Goal: Task Accomplishment & Management: Use online tool/utility

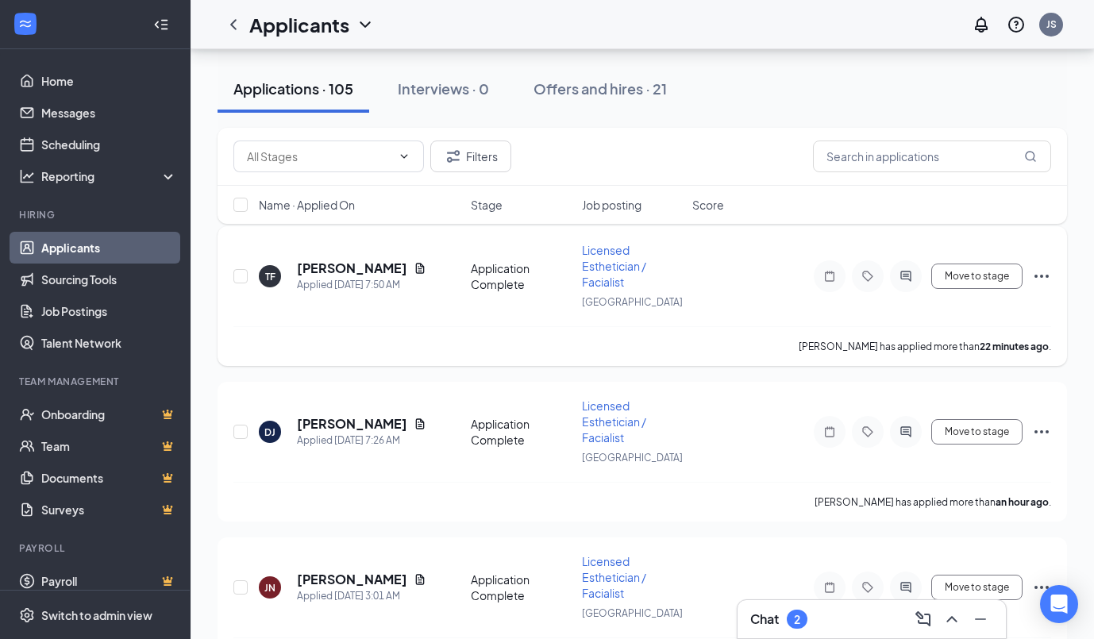
scroll to position [177, 0]
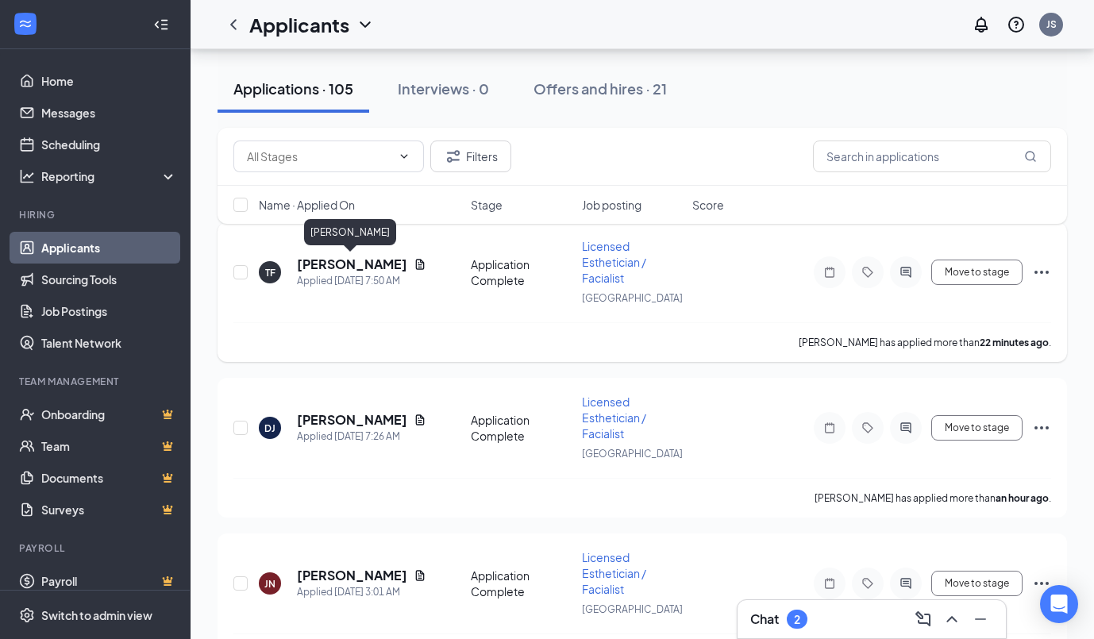
click at [375, 265] on h5 "[PERSON_NAME]" at bounding box center [352, 264] width 110 height 17
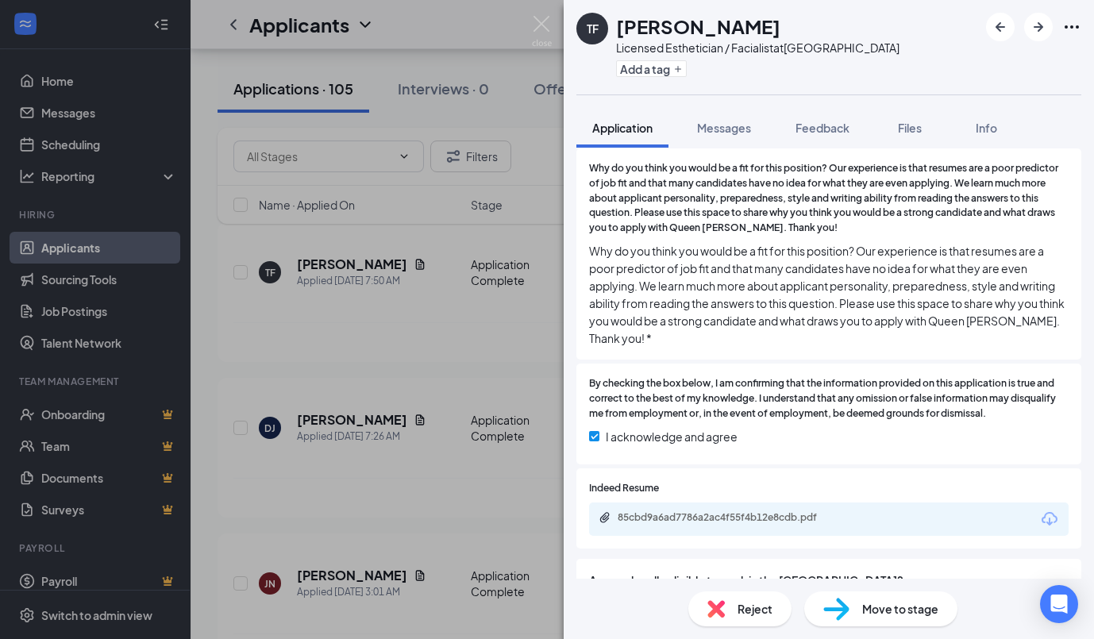
scroll to position [510, 0]
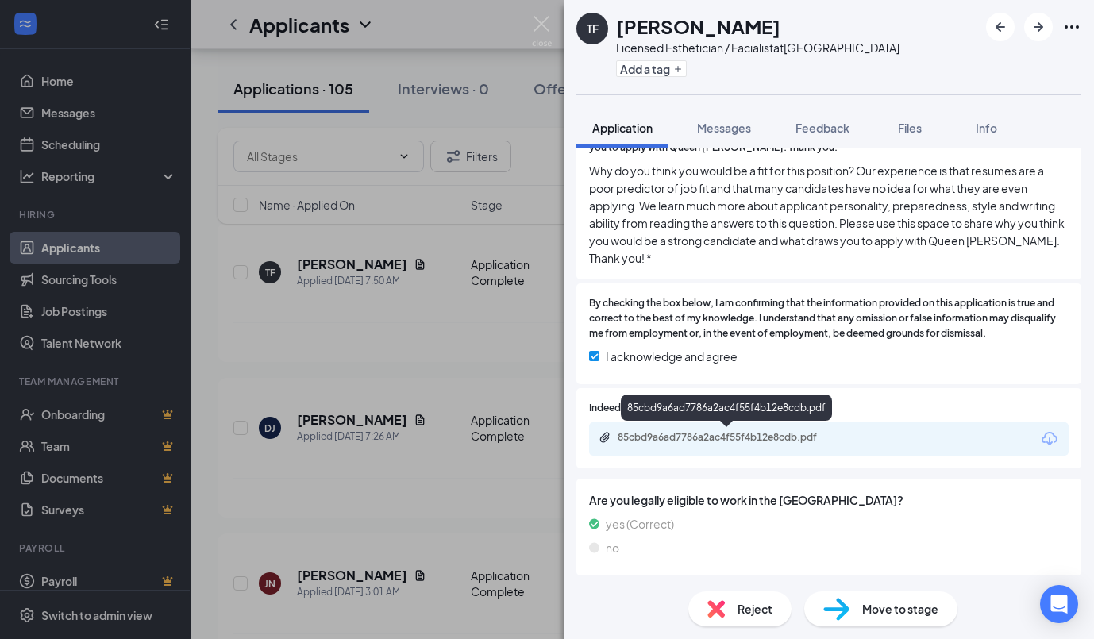
click at [728, 437] on div "85cbd9a6ad7786a2ac4f55f4b12e8cdb.pdf" at bounding box center [729, 437] width 222 height 13
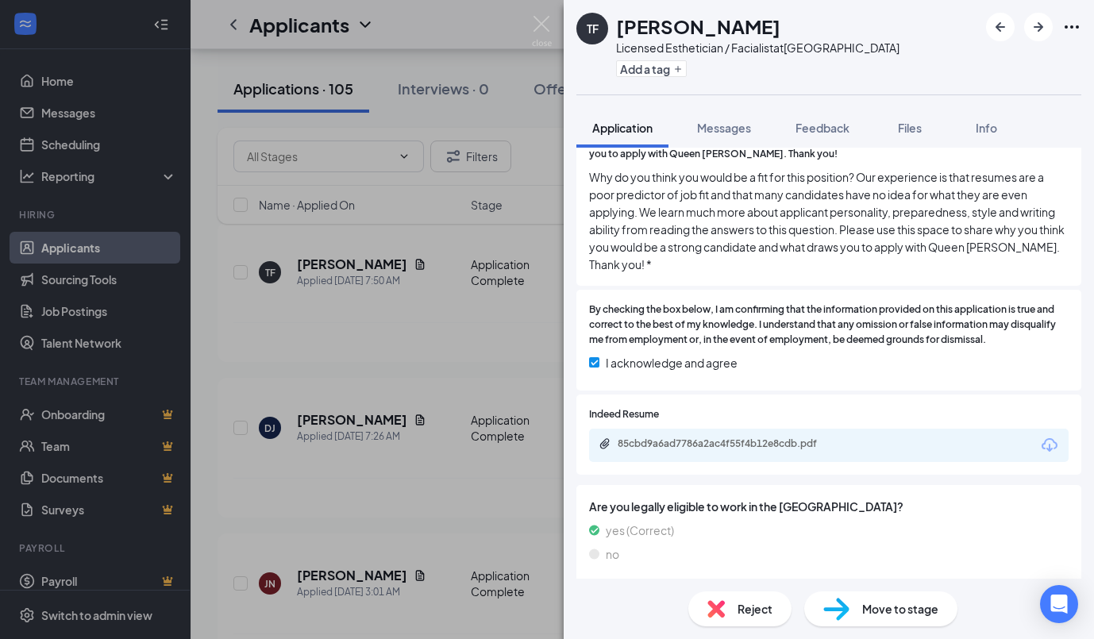
click at [751, 616] on span "Reject" at bounding box center [754, 608] width 35 height 17
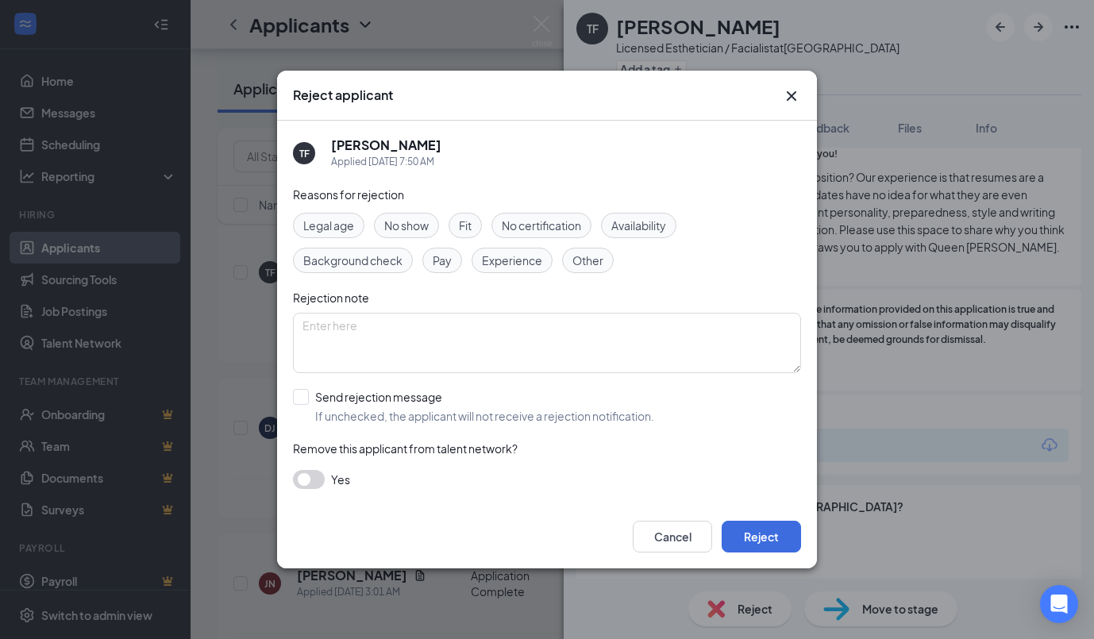
click at [791, 97] on icon "Cross" at bounding box center [792, 96] width 10 height 10
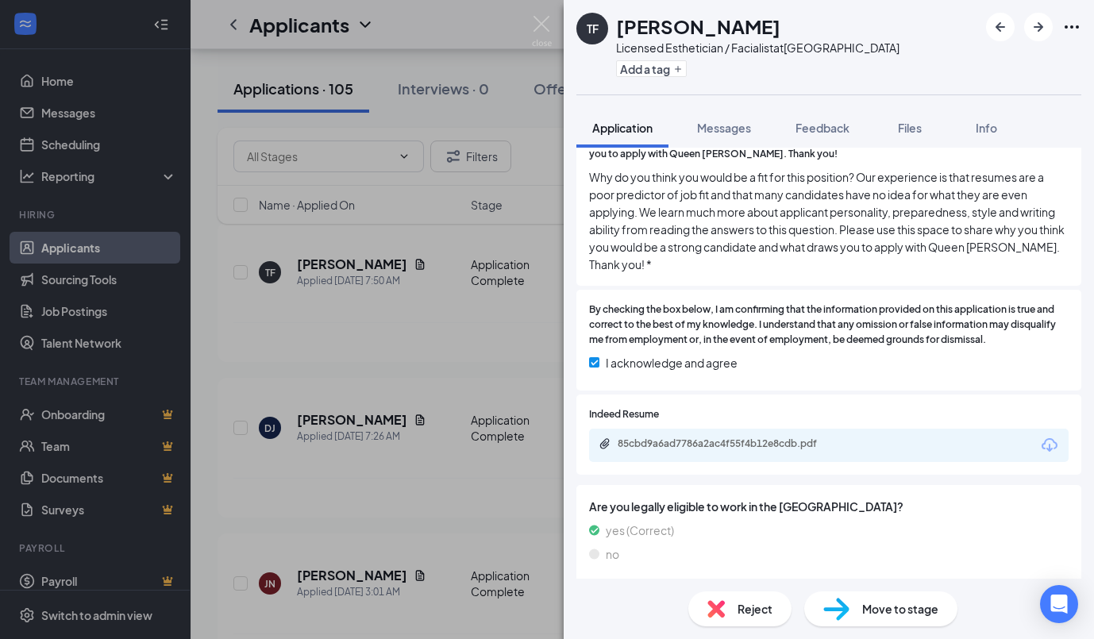
click at [752, 608] on span "Reject" at bounding box center [754, 608] width 35 height 17
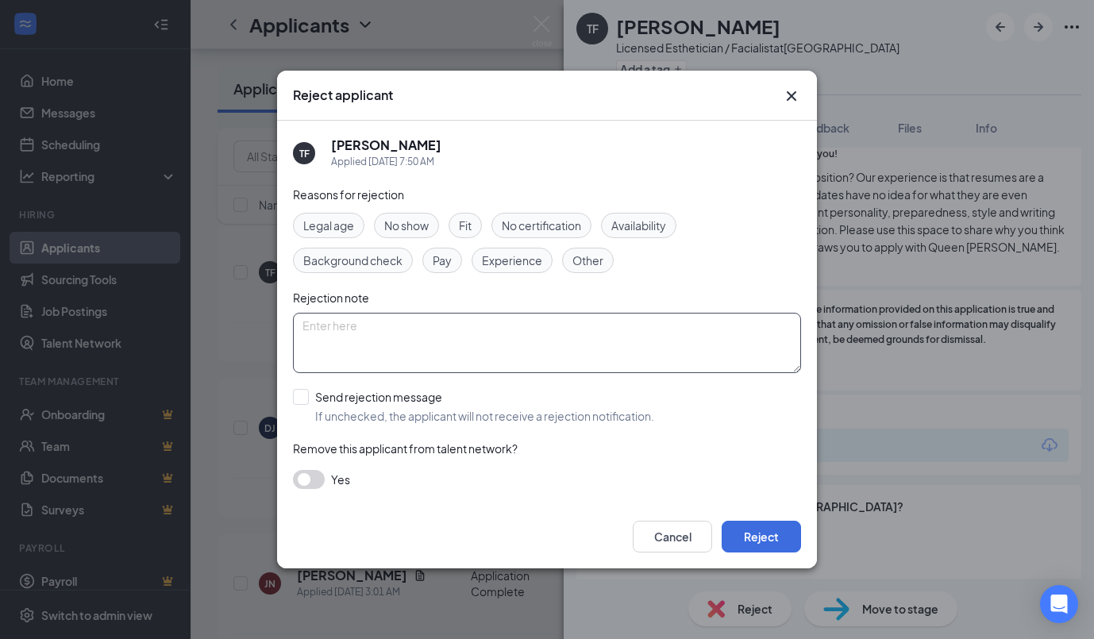
click at [549, 352] on textarea at bounding box center [547, 343] width 508 height 60
type textarea "No response"
click at [944, 398] on div "Reject applicant TF [PERSON_NAME] Applied [DATE] 7:50 AM Reasons for rejection …" at bounding box center [547, 319] width 1094 height 639
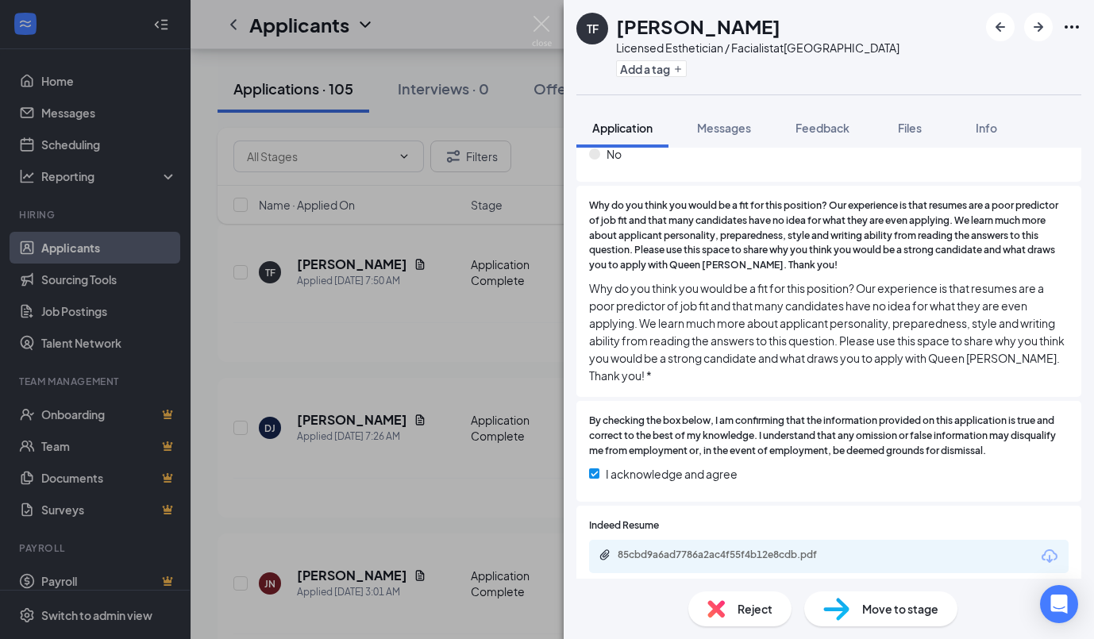
scroll to position [390, 0]
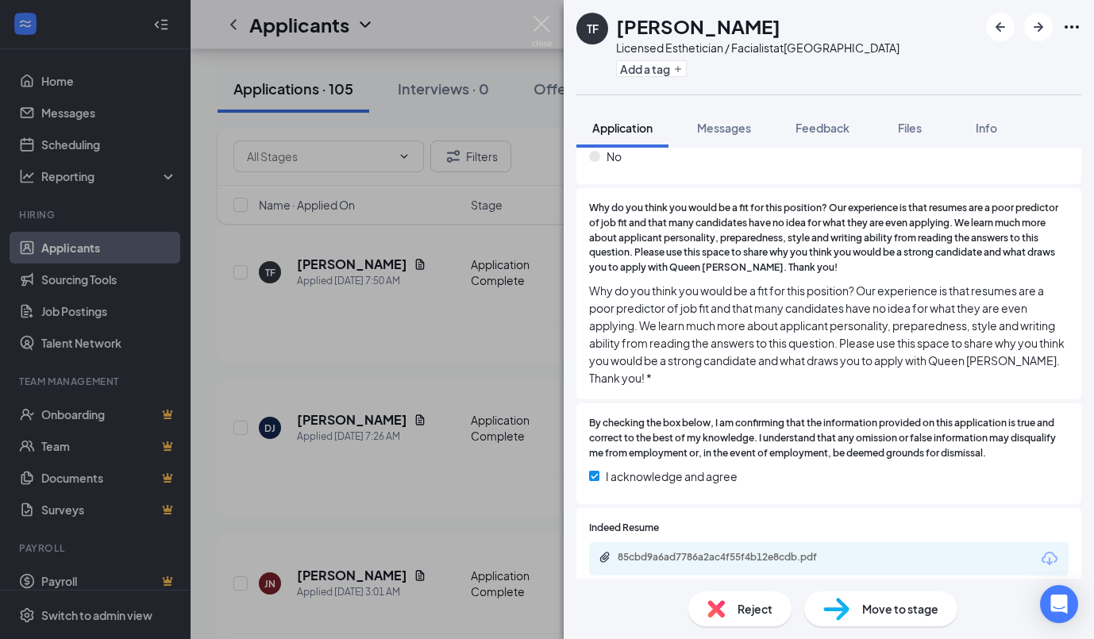
click at [742, 613] on span "Reject" at bounding box center [754, 608] width 35 height 17
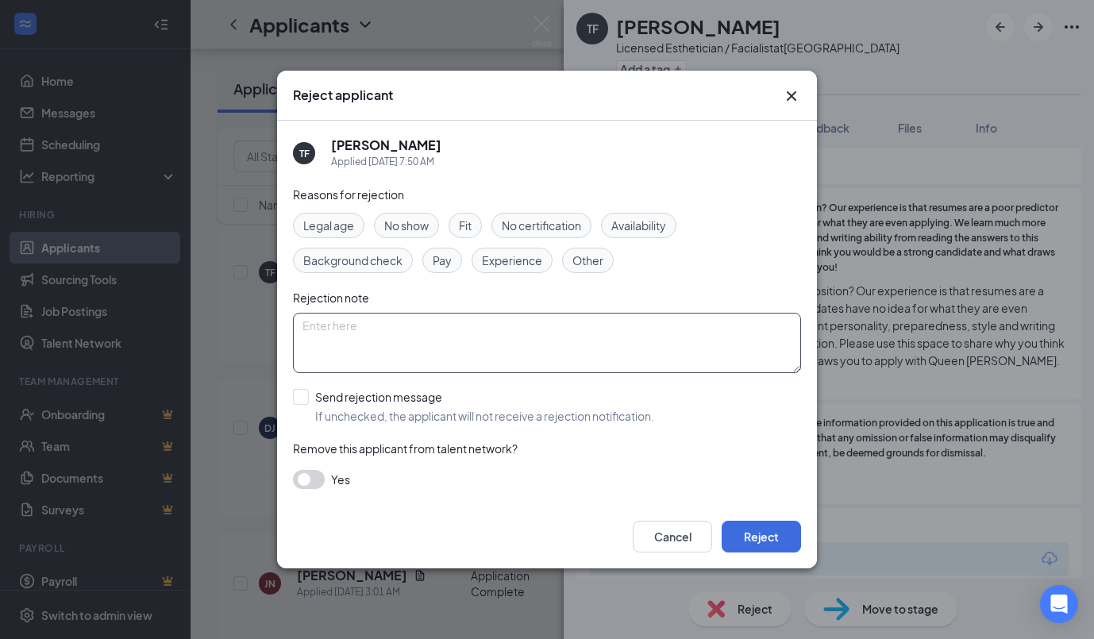
click at [433, 333] on textarea at bounding box center [547, 343] width 508 height 60
type textarea "Copied and pasted question"
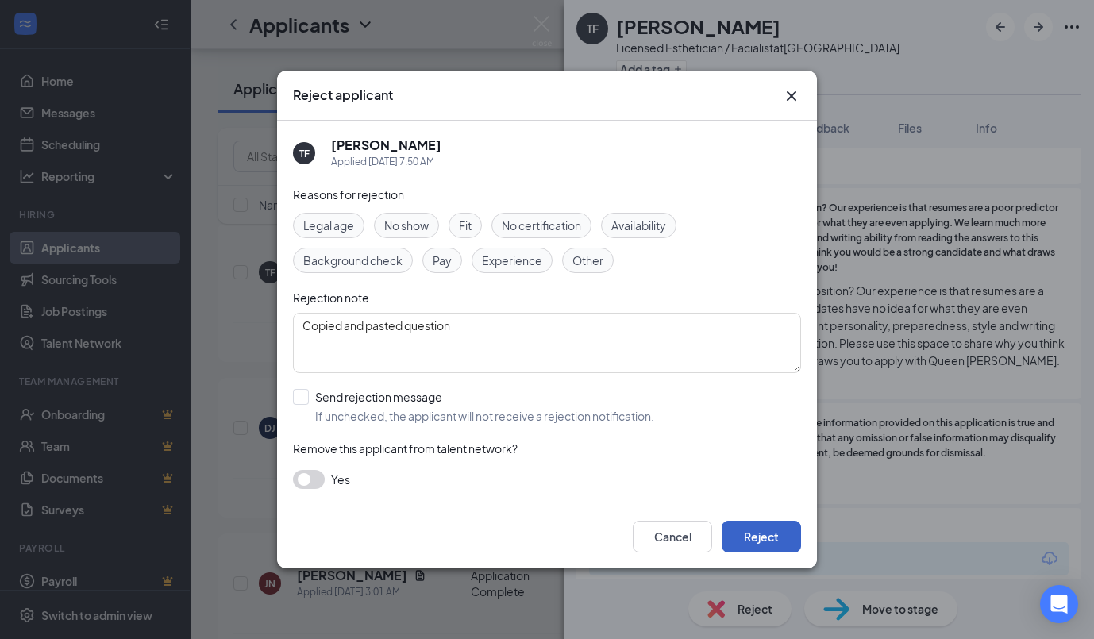
click at [764, 537] on button "Reject" at bounding box center [761, 537] width 79 height 32
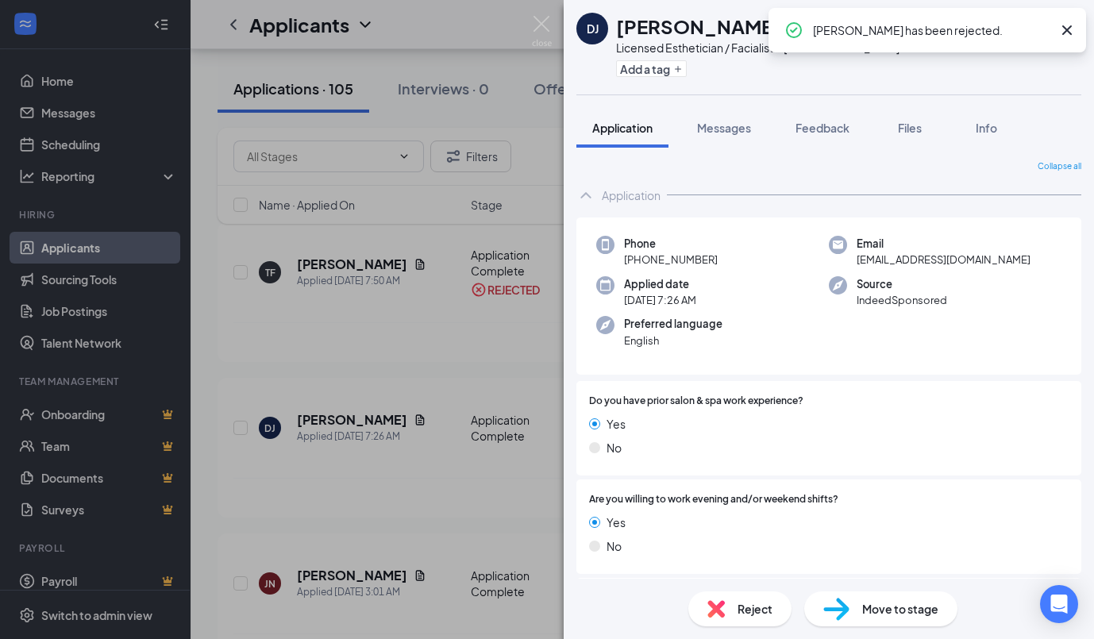
click at [1068, 26] on icon "Cross" at bounding box center [1066, 30] width 19 height 19
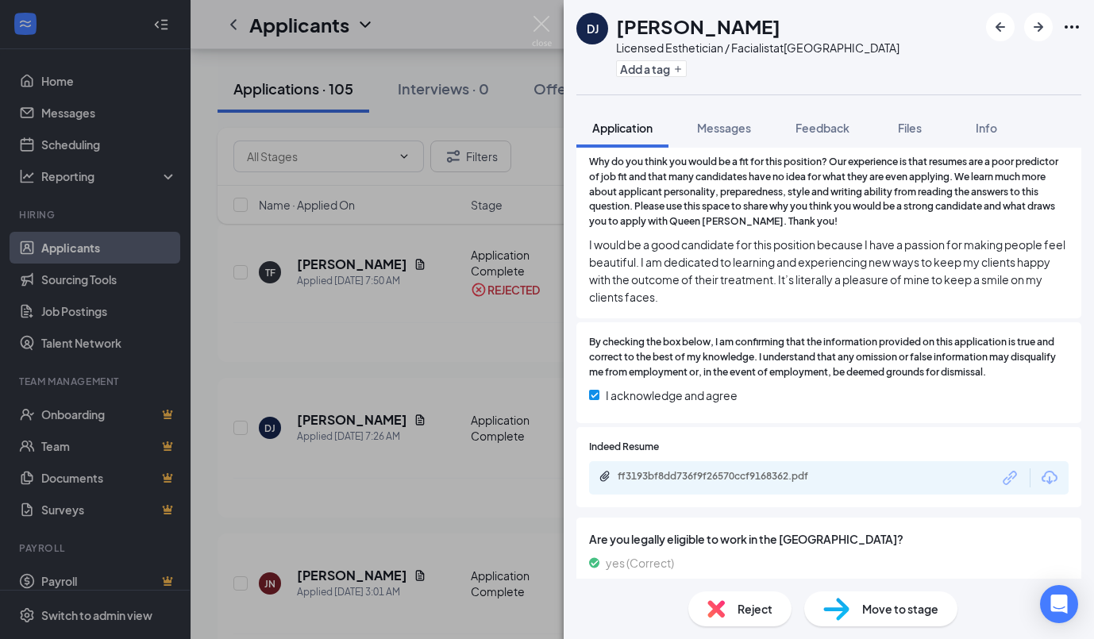
scroll to position [439, 0]
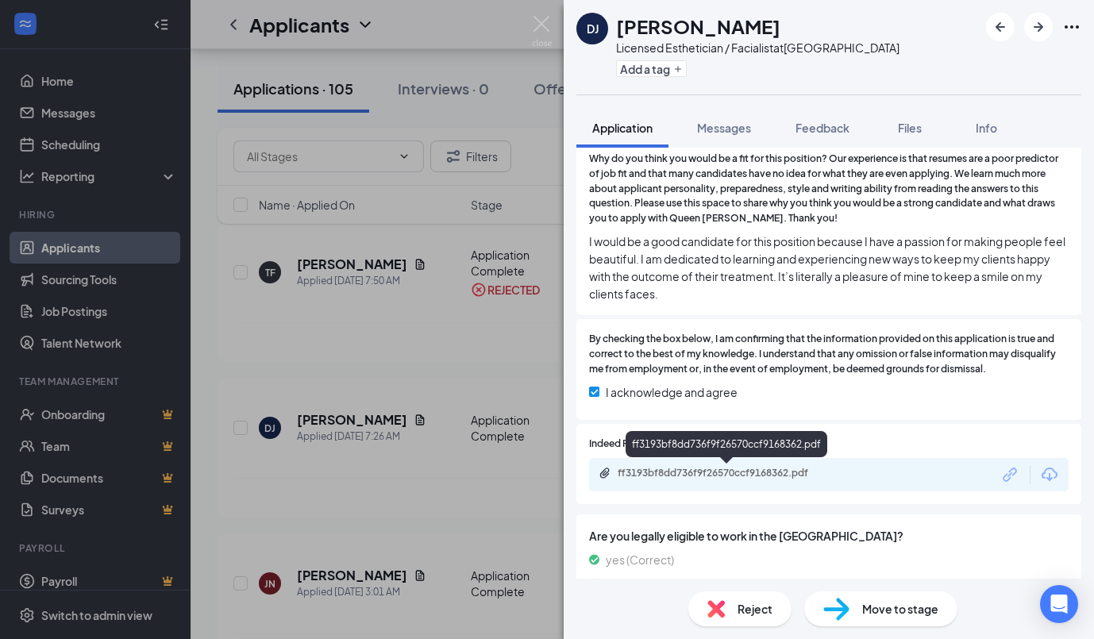
click at [781, 475] on div "ff3193bf8dd736f9f26570ccf9168362.pdf" at bounding box center [729, 473] width 222 height 13
click at [547, 26] on img at bounding box center [542, 31] width 20 height 31
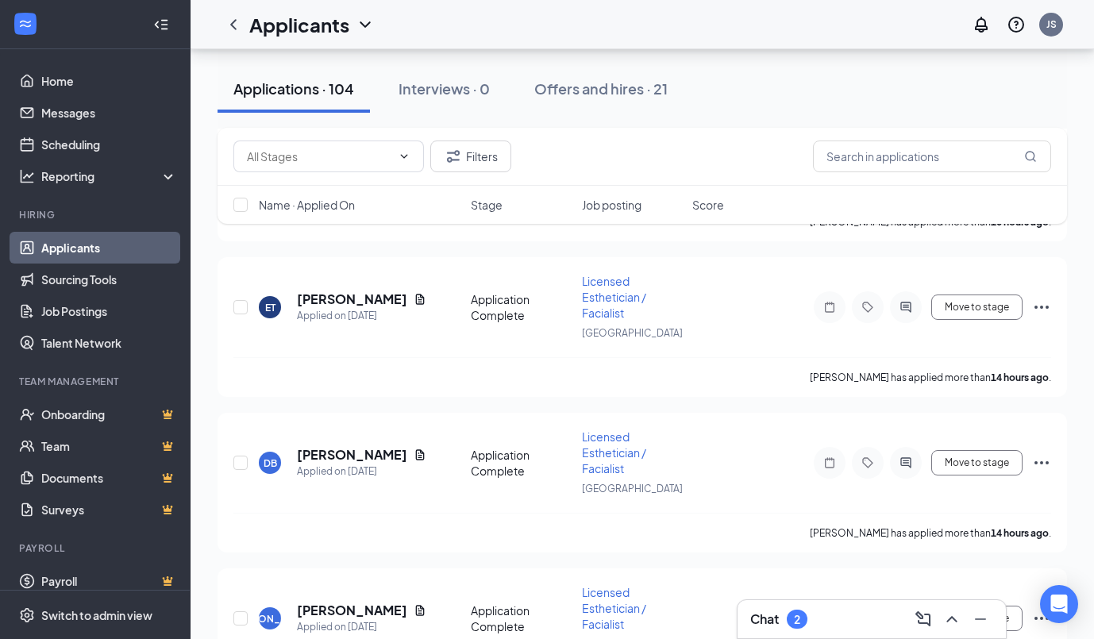
scroll to position [751, 0]
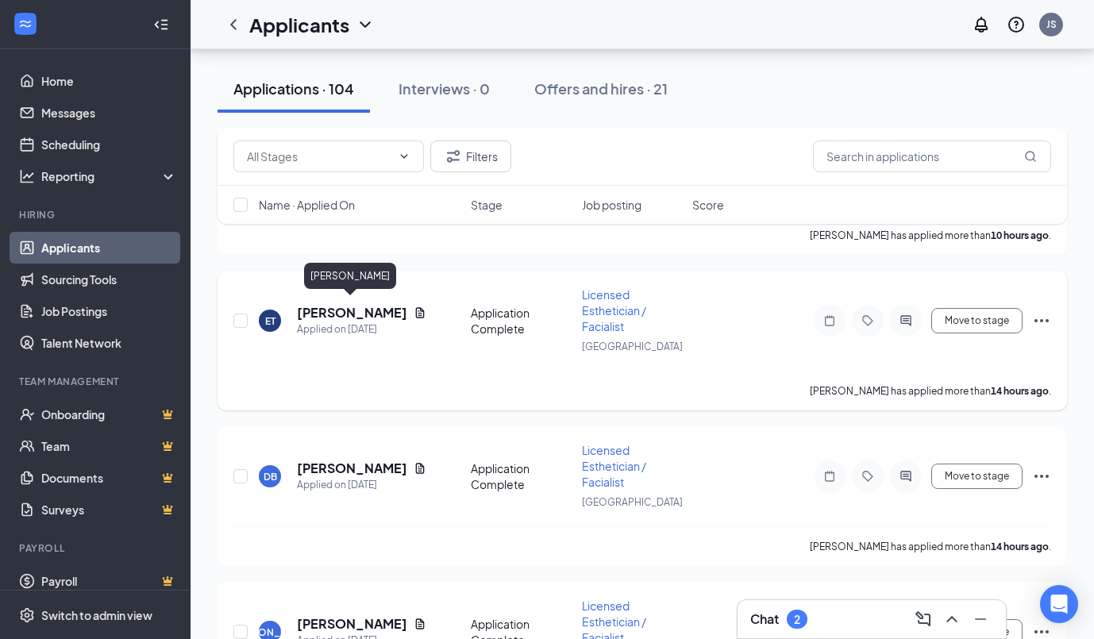
click at [364, 304] on h5 "[PERSON_NAME]" at bounding box center [352, 312] width 110 height 17
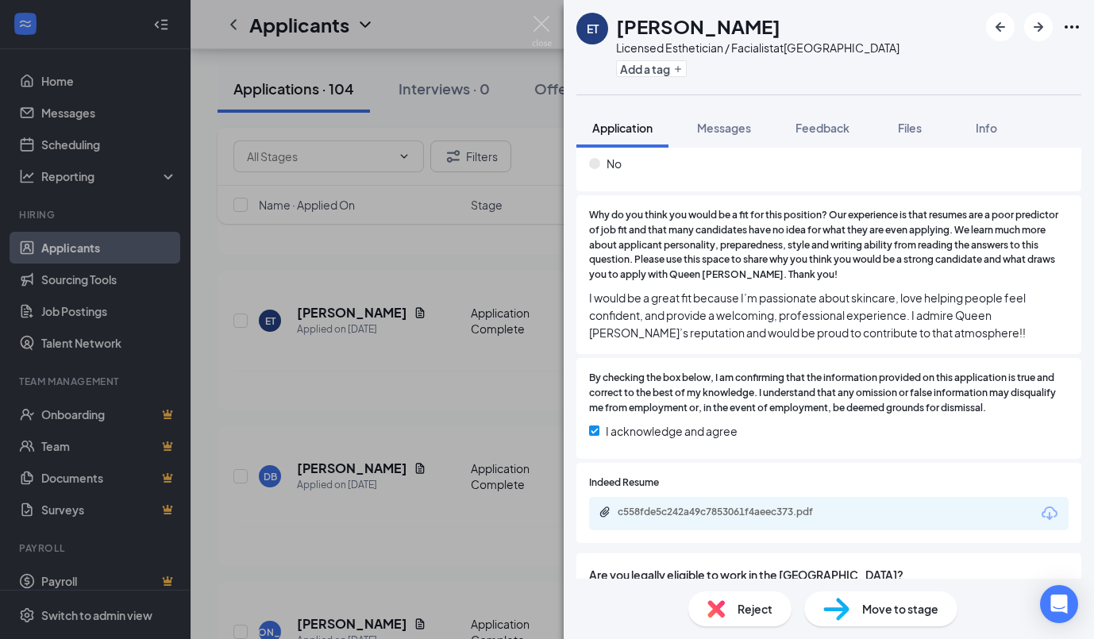
scroll to position [449, 0]
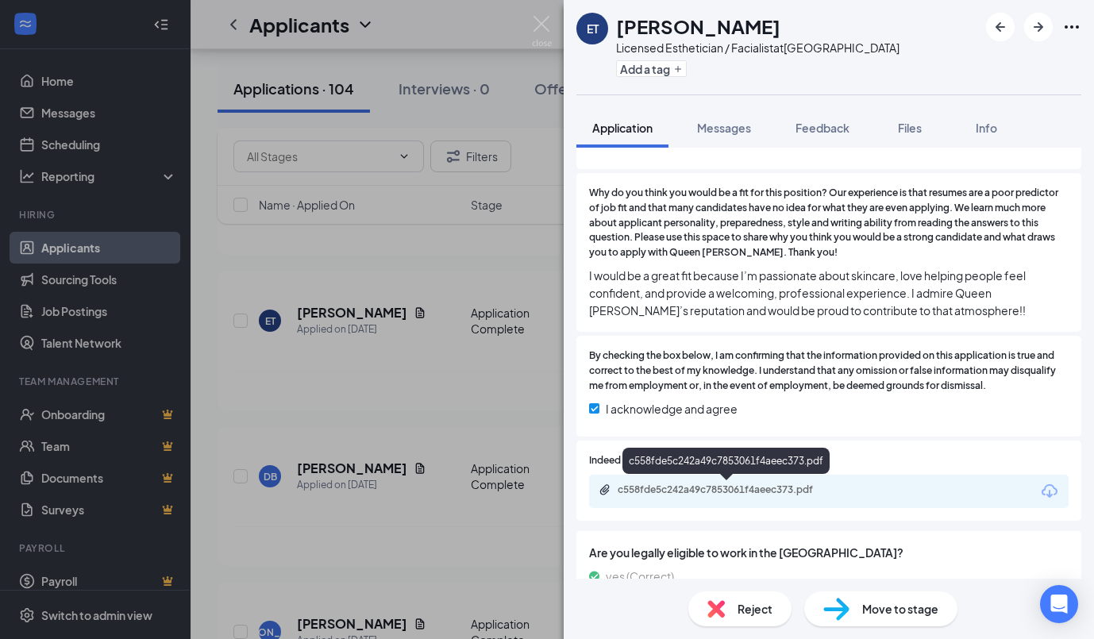
click at [664, 497] on div "c558fde5c242a49c7853061f4aeec373.pdf" at bounding box center [726, 490] width 257 height 15
click at [539, 19] on img at bounding box center [542, 31] width 20 height 31
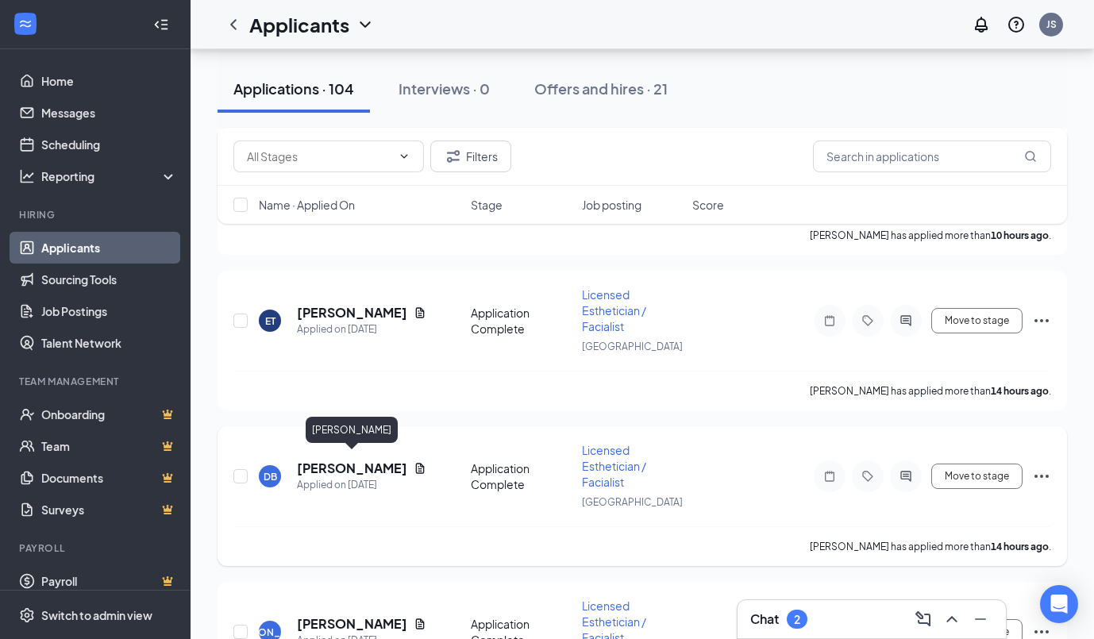
click at [329, 461] on h5 "[PERSON_NAME]" at bounding box center [352, 468] width 110 height 17
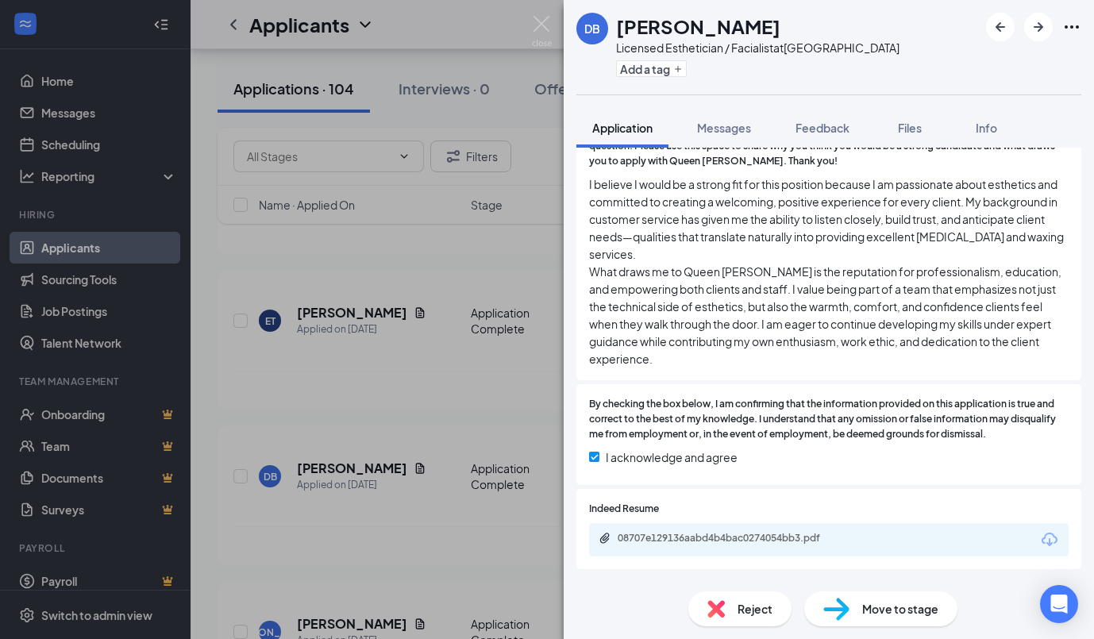
scroll to position [498, 0]
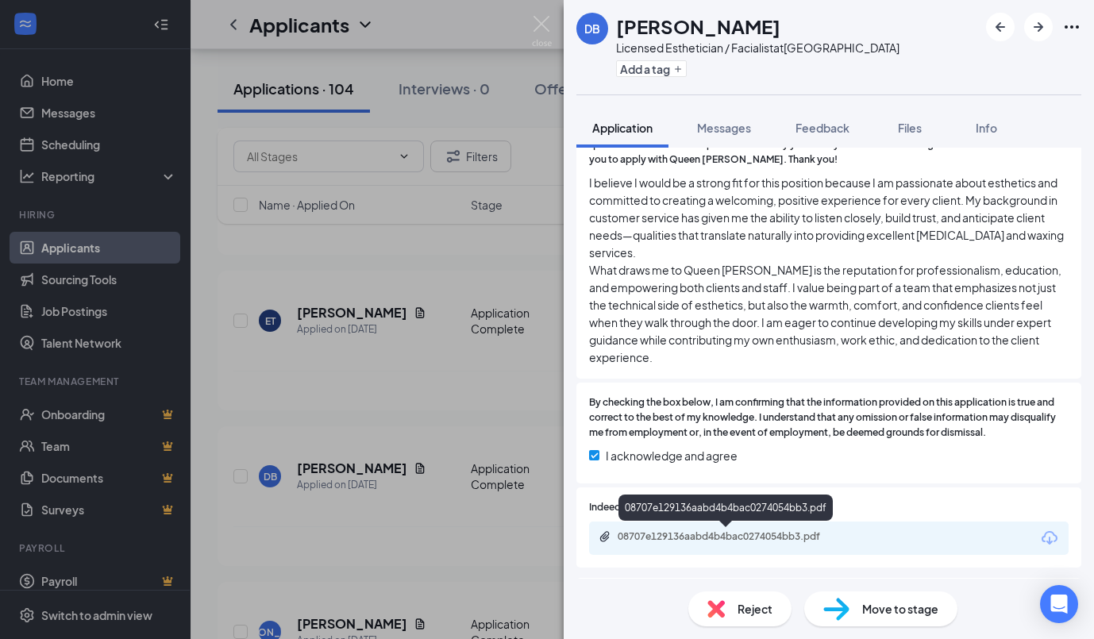
click at [749, 537] on div "08707e129136aabd4b4bac0274054bb3.pdf" at bounding box center [729, 536] width 222 height 13
click at [756, 600] on span "Reject" at bounding box center [754, 608] width 35 height 17
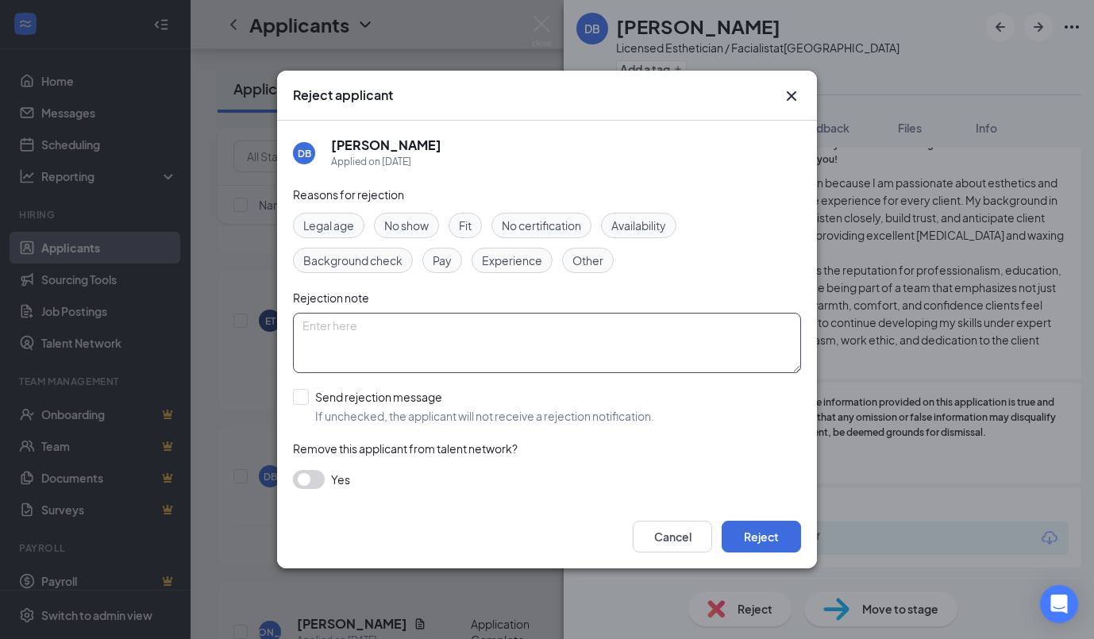
click at [520, 349] on textarea at bounding box center [547, 343] width 508 height 60
type textarea "No hands on"
click at [764, 536] on button "Reject" at bounding box center [761, 537] width 79 height 32
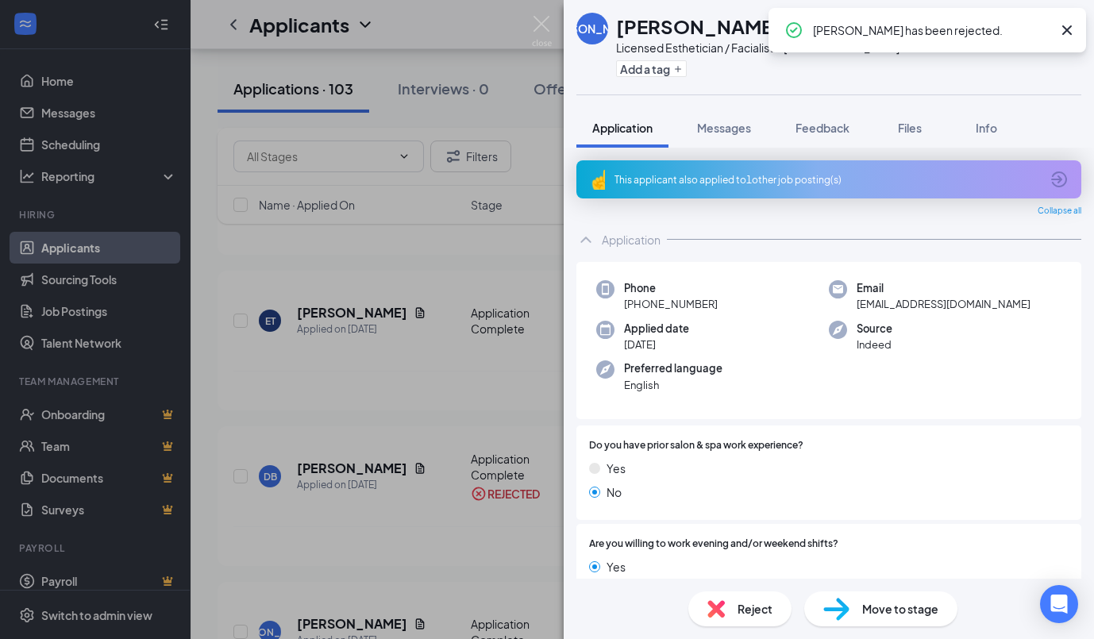
click at [1072, 29] on icon "Cross" at bounding box center [1066, 30] width 19 height 19
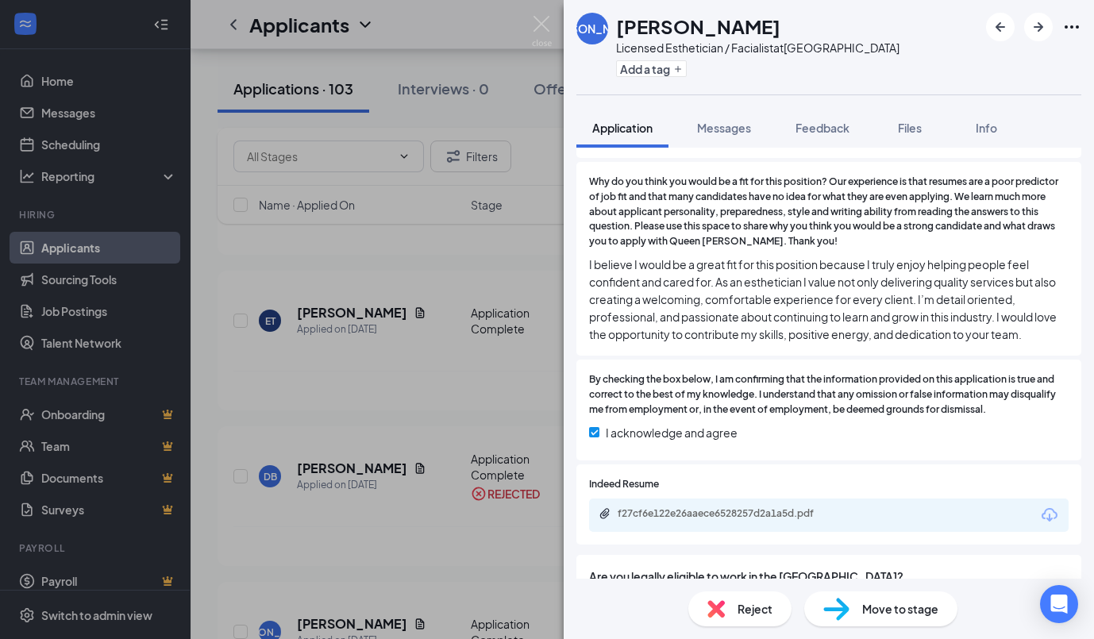
scroll to position [466, 0]
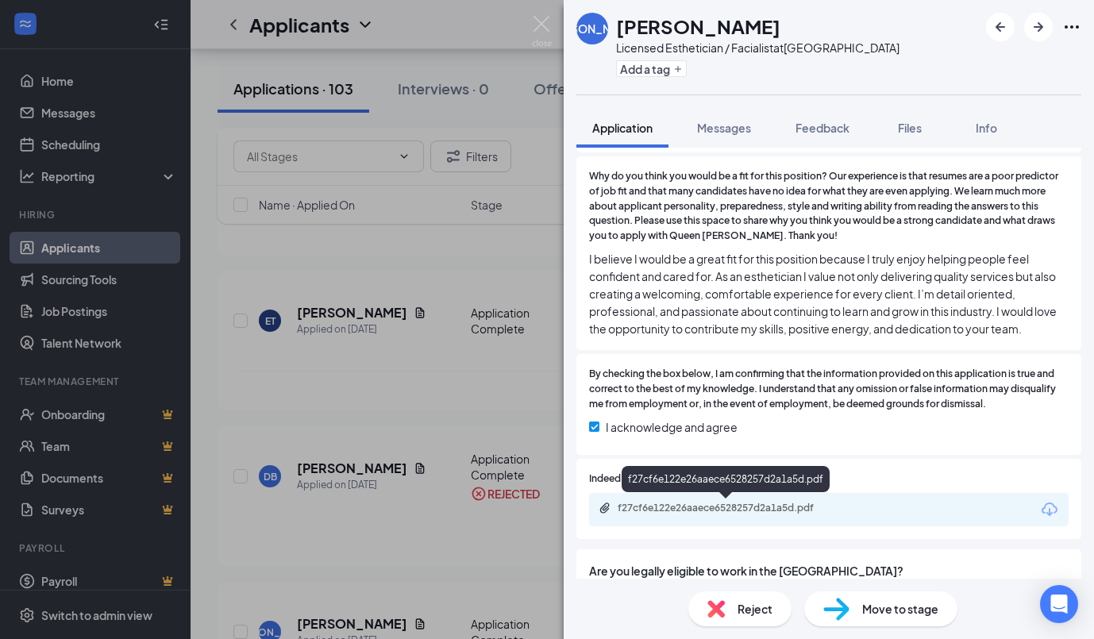
click at [752, 502] on div "f27cf6e122e26aaece6528257d2a1a5d.pdf" at bounding box center [729, 508] width 222 height 13
click at [740, 600] on span "Reject" at bounding box center [754, 608] width 35 height 17
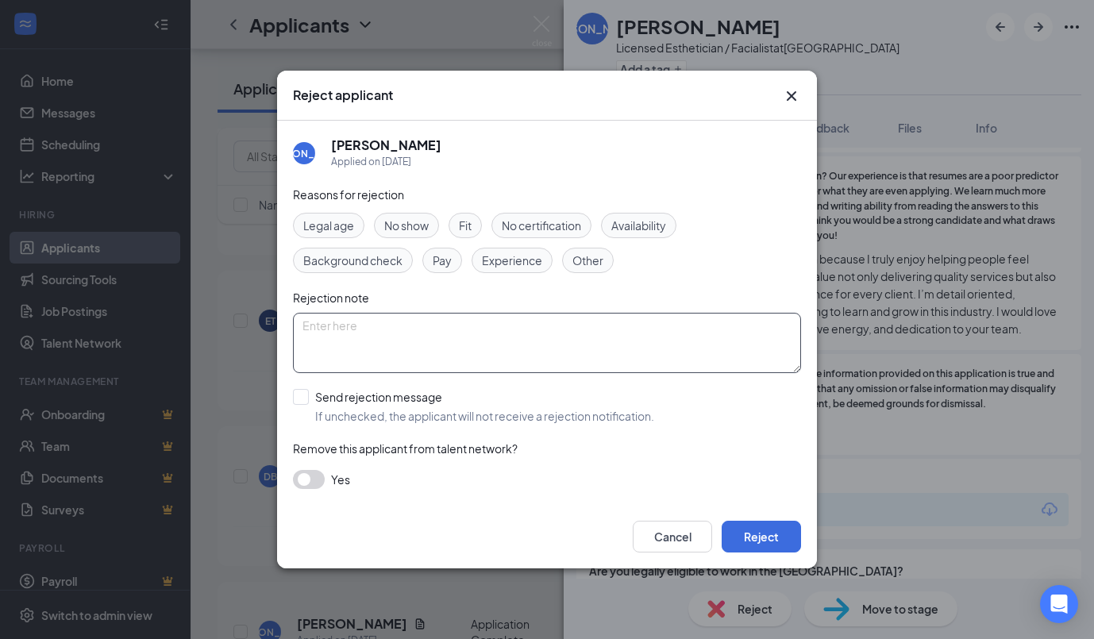
click at [584, 360] on textarea at bounding box center [547, 343] width 508 height 60
type textarea "No experience"
click at [744, 533] on button "Reject" at bounding box center [761, 537] width 79 height 32
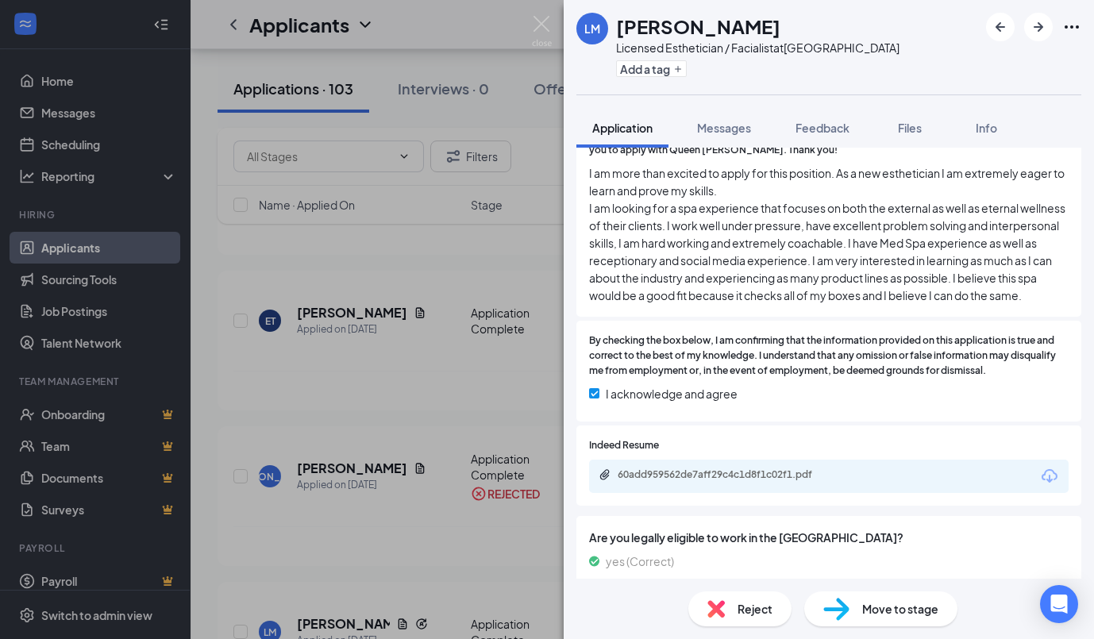
scroll to position [560, 0]
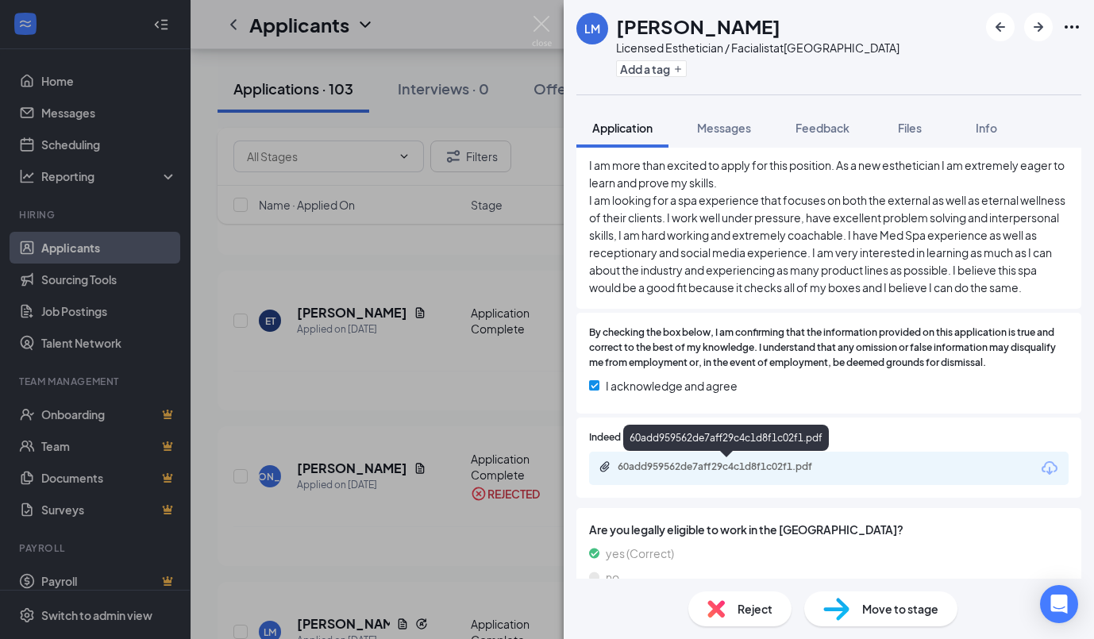
click at [737, 473] on div "60add959562de7aff29c4c1d8f1c02f1.pdf" at bounding box center [726, 467] width 257 height 15
click at [543, 19] on img at bounding box center [542, 31] width 20 height 31
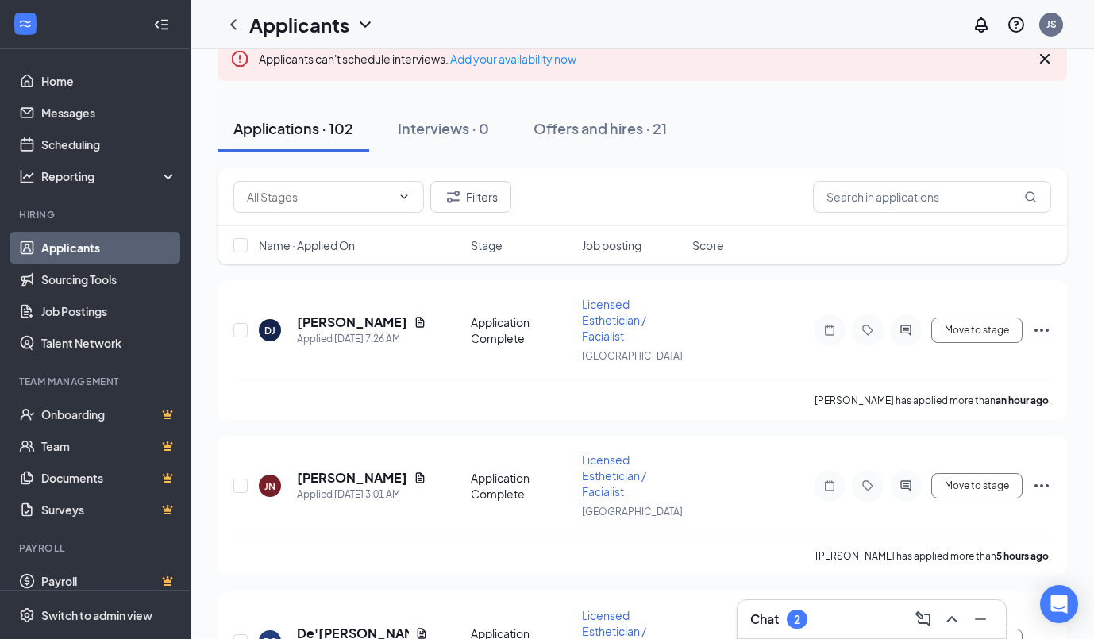
scroll to position [127, 0]
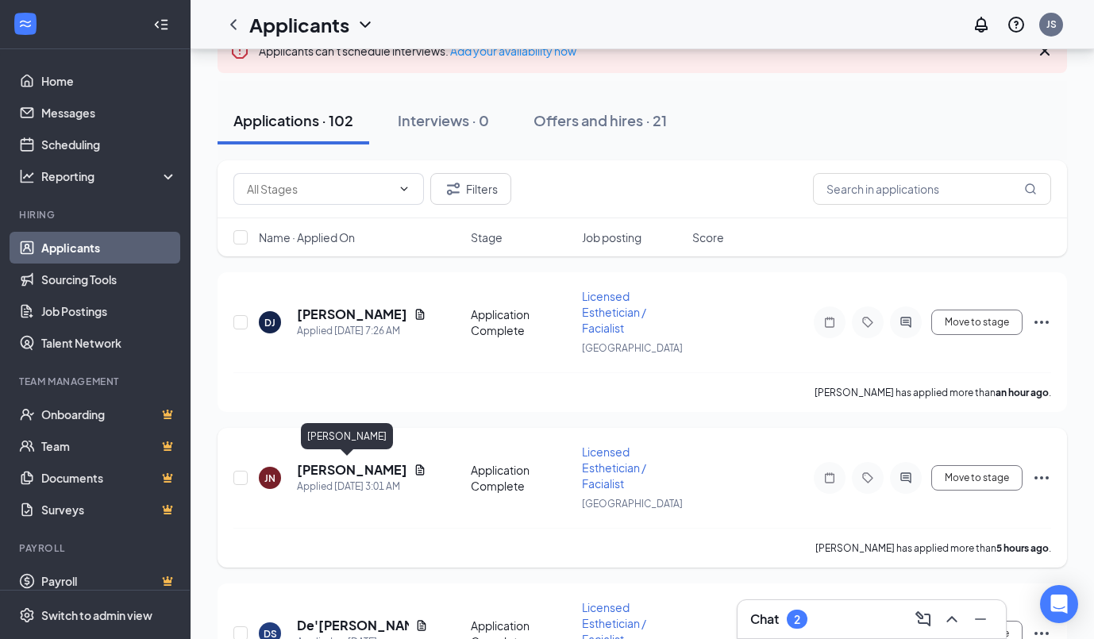
click at [358, 465] on h5 "[PERSON_NAME]" at bounding box center [352, 469] width 110 height 17
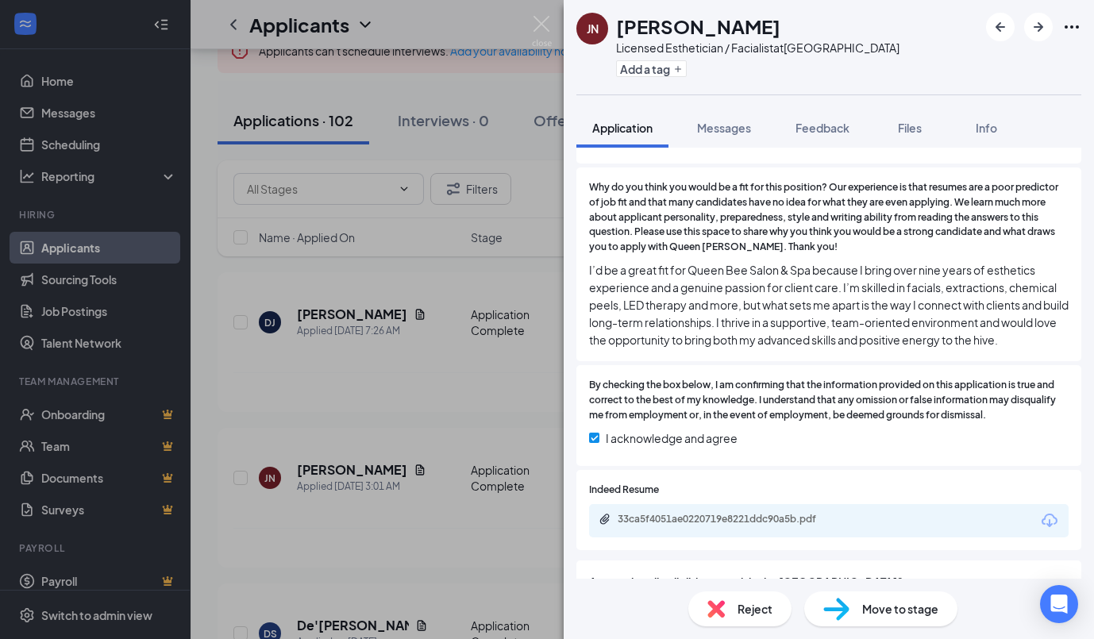
scroll to position [492, 0]
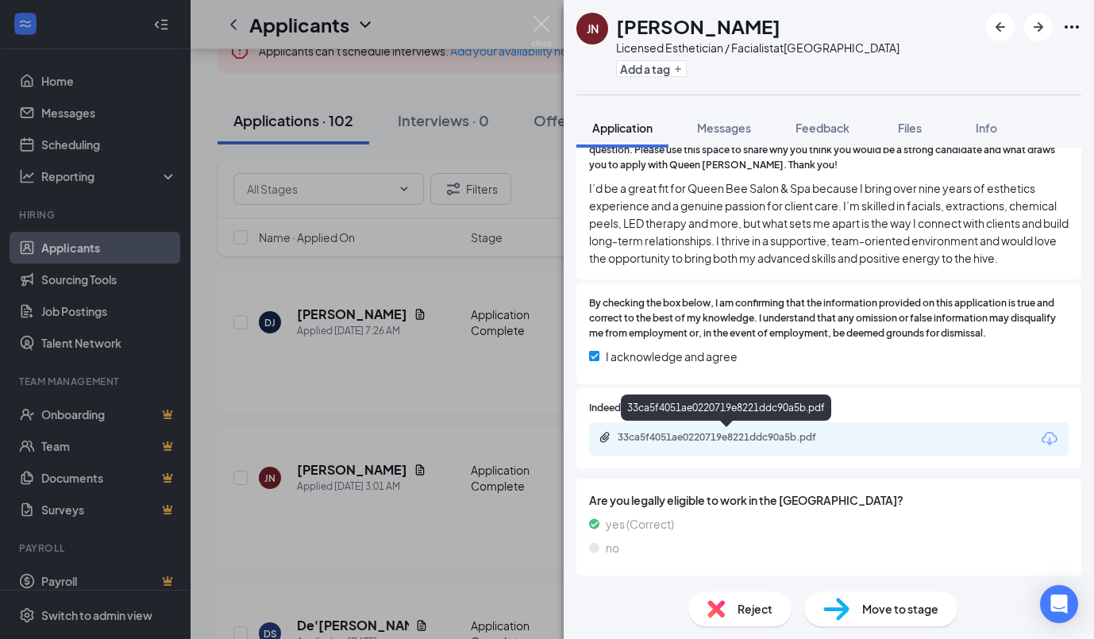
click at [784, 440] on div "33ca5f4051ae0220719e8221ddc90a5b.pdf" at bounding box center [729, 437] width 222 height 13
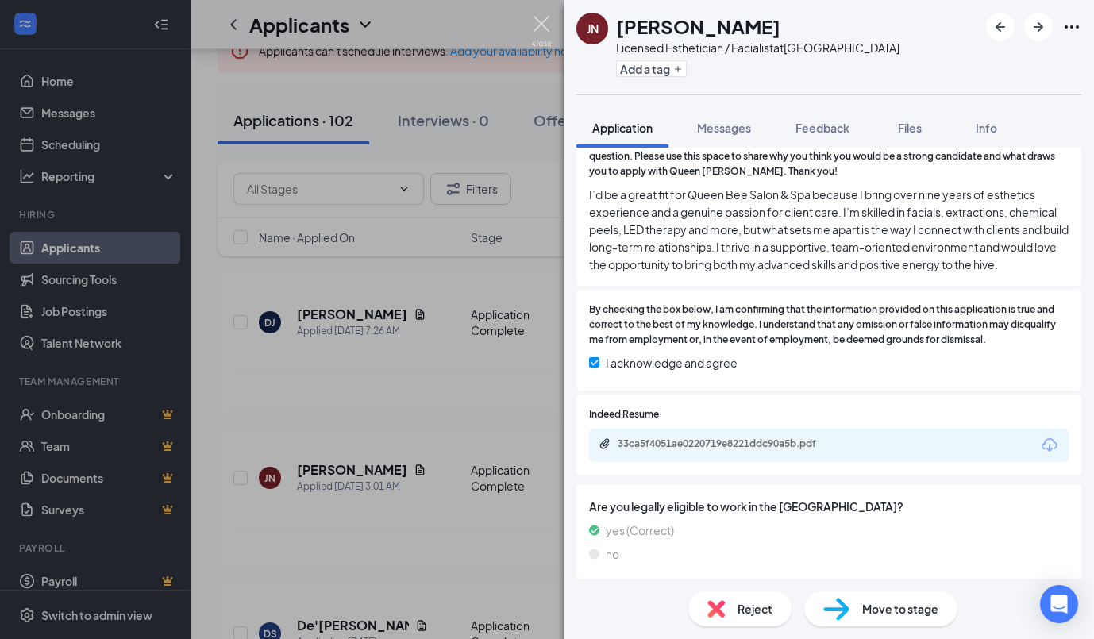
click at [548, 25] on img at bounding box center [542, 31] width 20 height 31
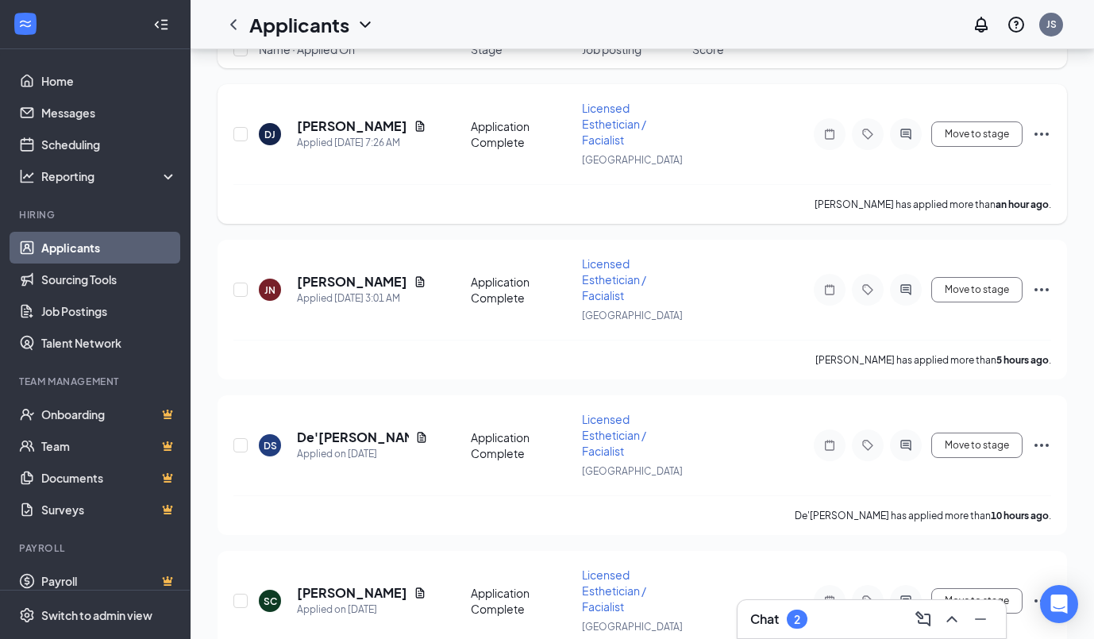
scroll to position [324, 0]
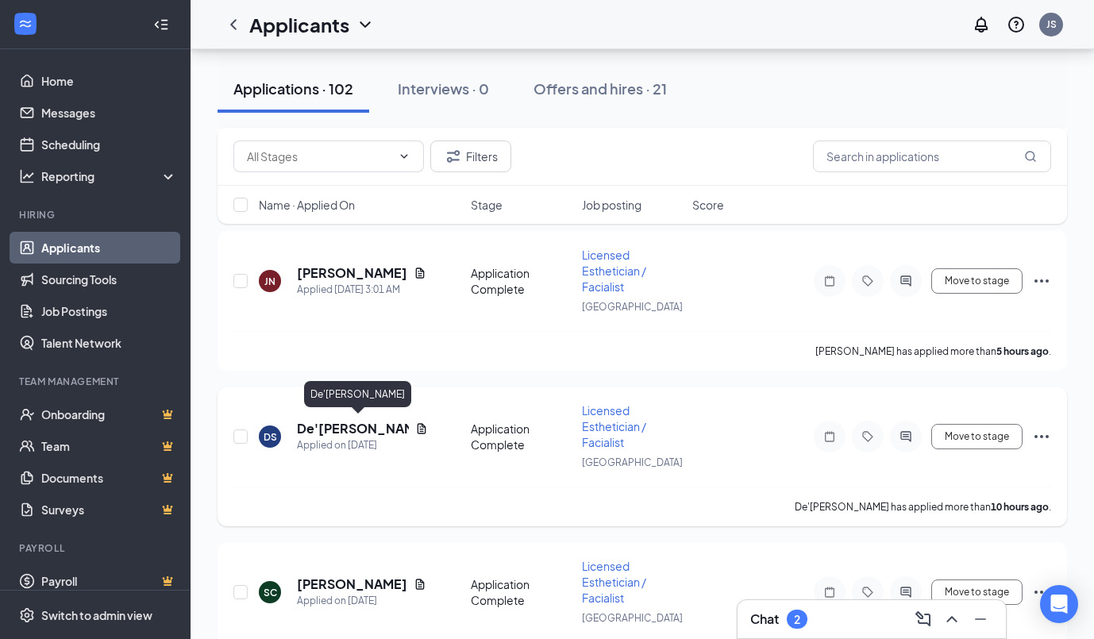
click at [368, 425] on h5 "De'[PERSON_NAME]" at bounding box center [353, 428] width 112 height 17
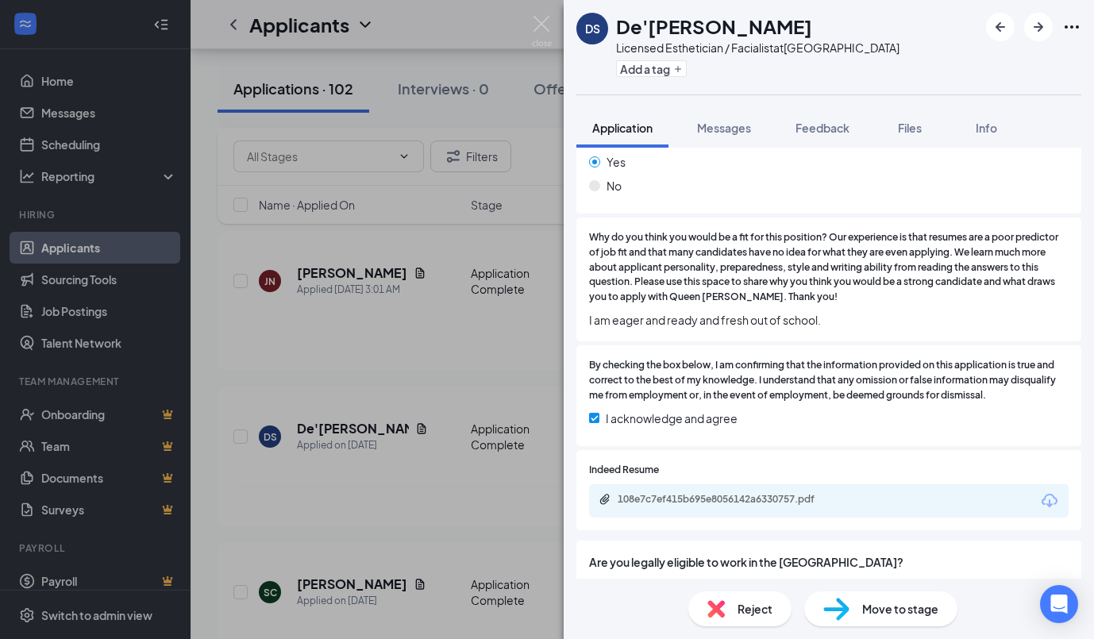
scroll to position [359, 0]
click at [760, 612] on span "Reject" at bounding box center [754, 608] width 35 height 17
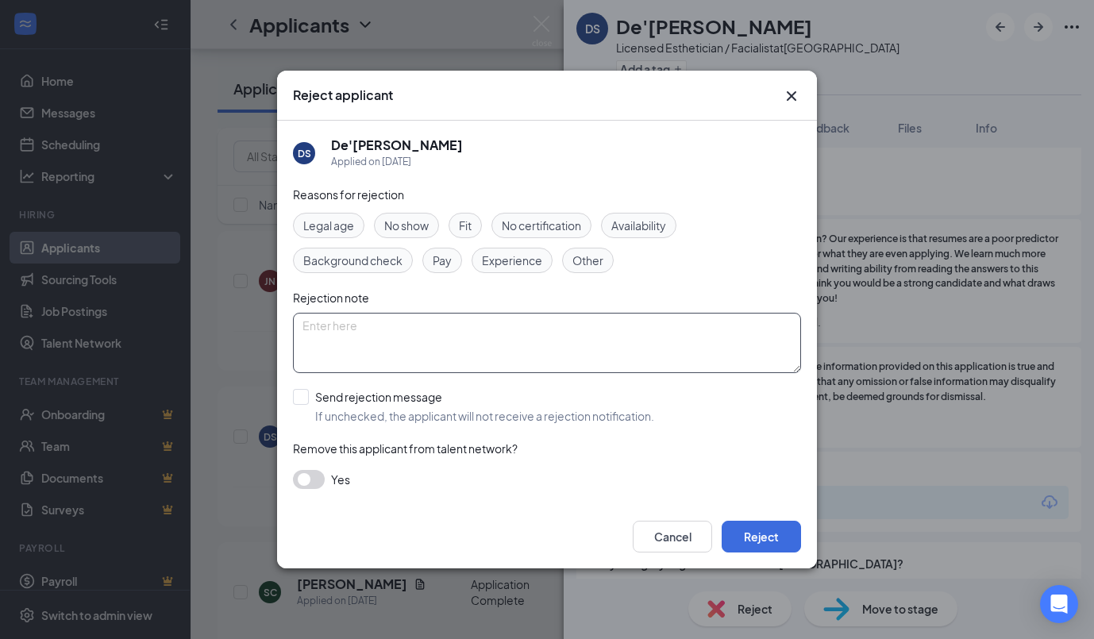
click at [595, 365] on textarea at bounding box center [547, 343] width 508 height 60
type textarea "no hands on"
click at [780, 537] on button "Reject" at bounding box center [761, 537] width 79 height 32
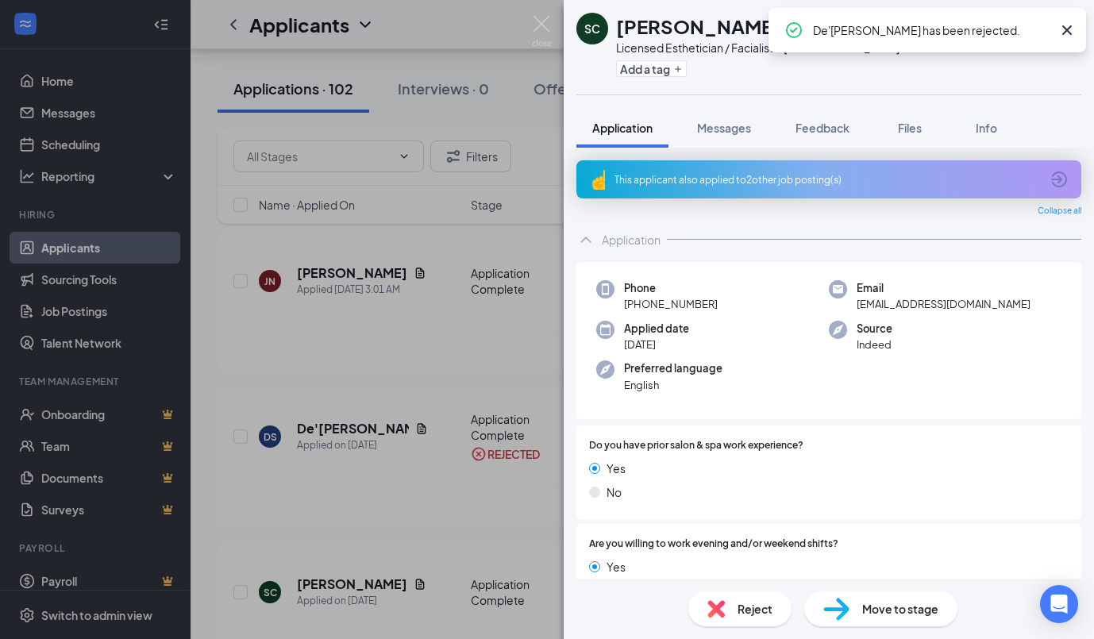
click at [1068, 27] on icon "Cross" at bounding box center [1066, 30] width 19 height 19
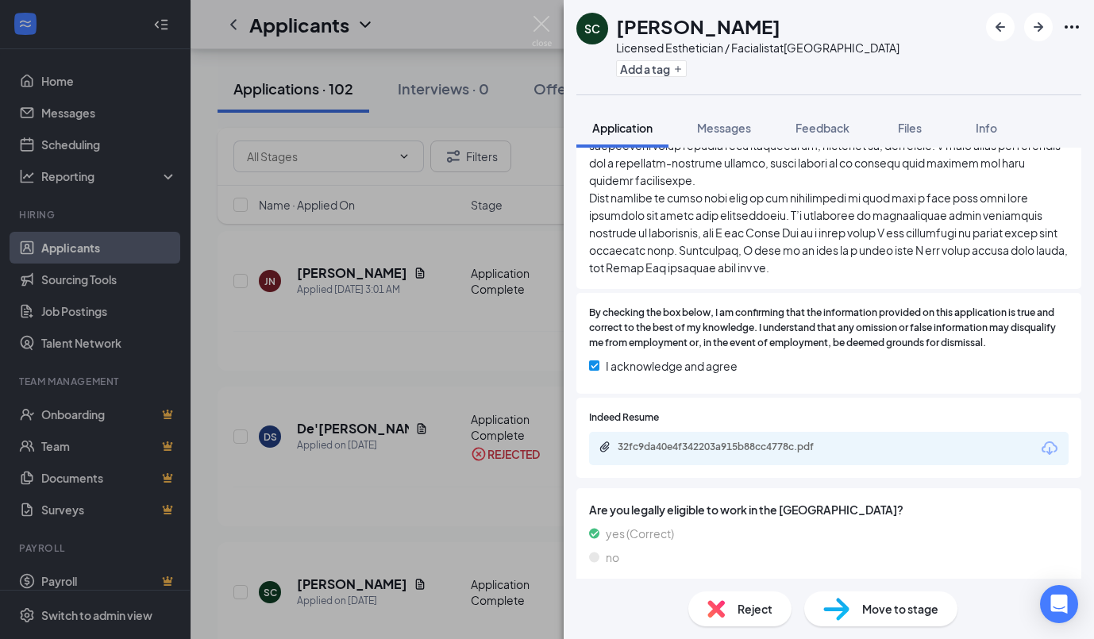
scroll to position [705, 0]
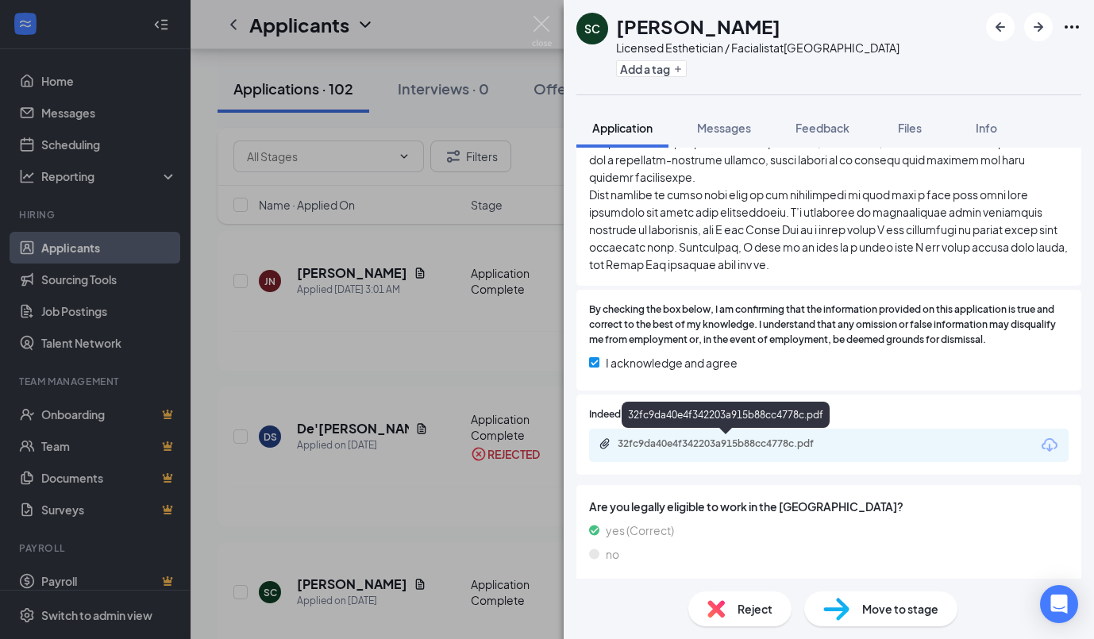
click at [770, 444] on div "32fc9da40e4f342203a915b88cc4778c.pdf" at bounding box center [729, 443] width 222 height 13
click at [542, 20] on img at bounding box center [542, 31] width 20 height 31
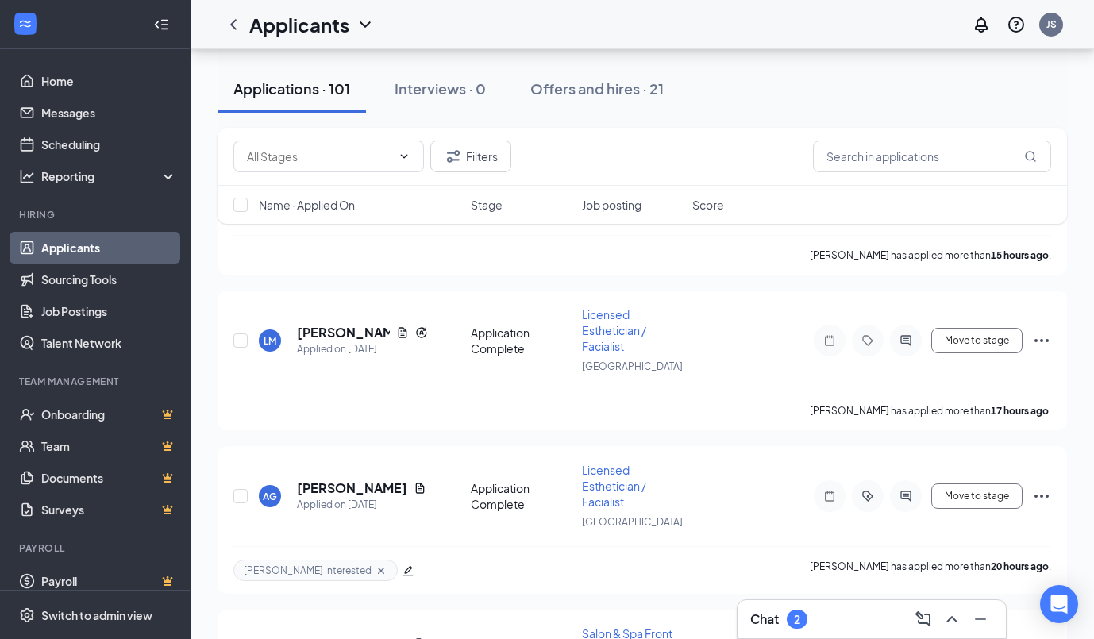
scroll to position [739, 0]
